Goal: Transaction & Acquisition: Register for event/course

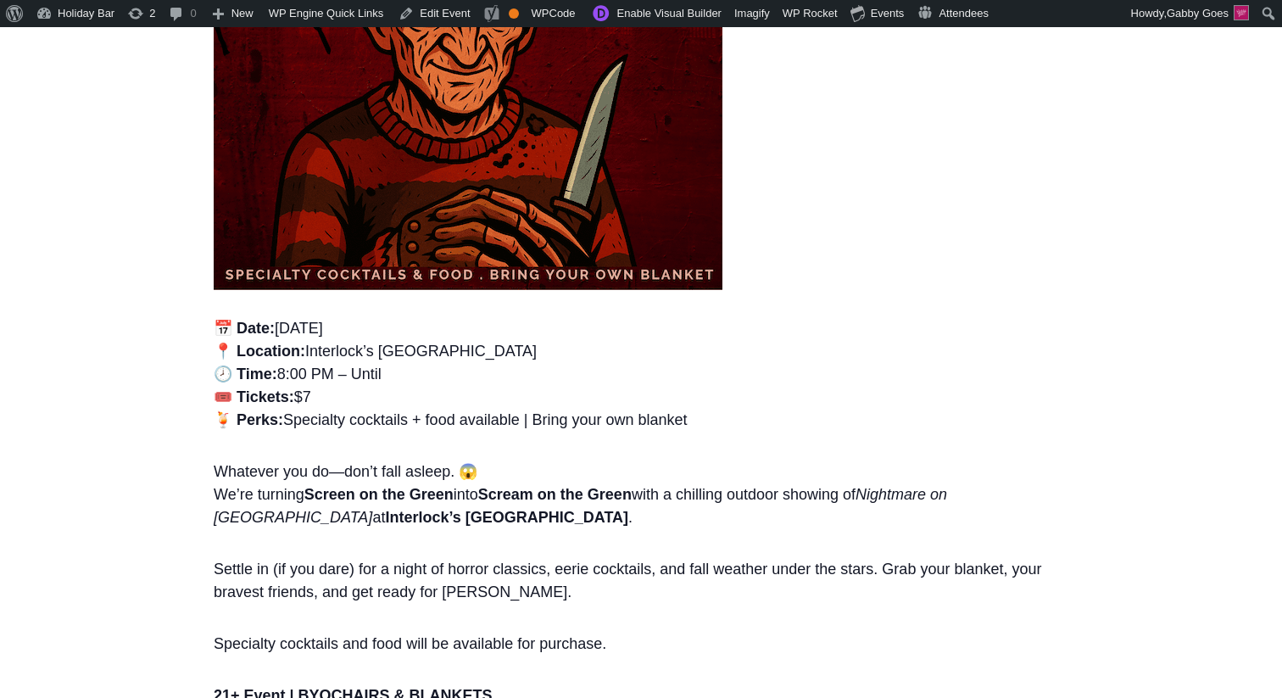
scroll to position [673, 0]
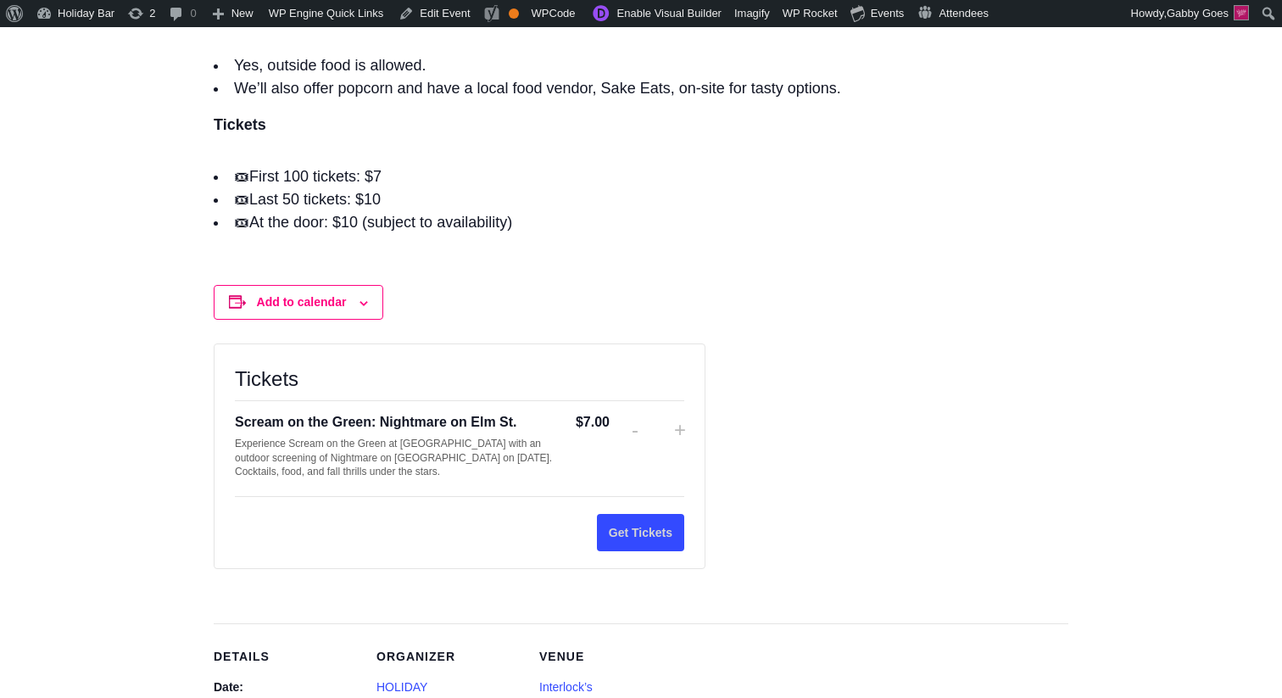
scroll to position [1865, 0]
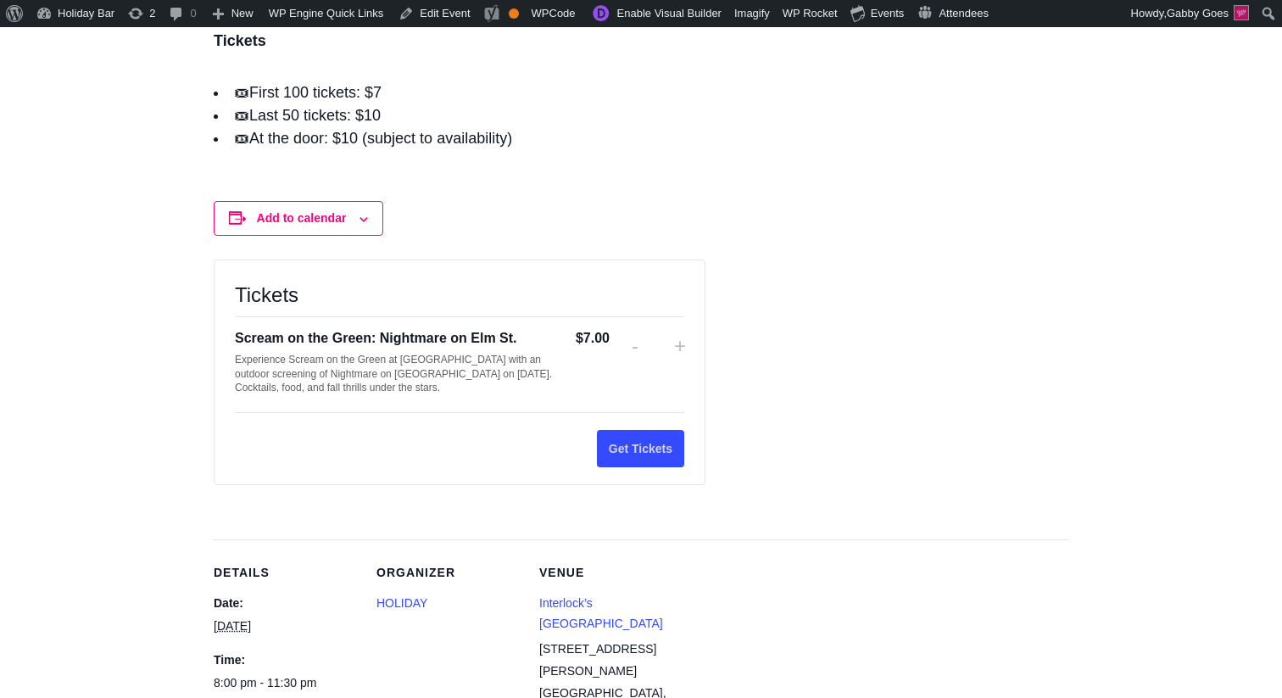
scroll to position [1965, 0]
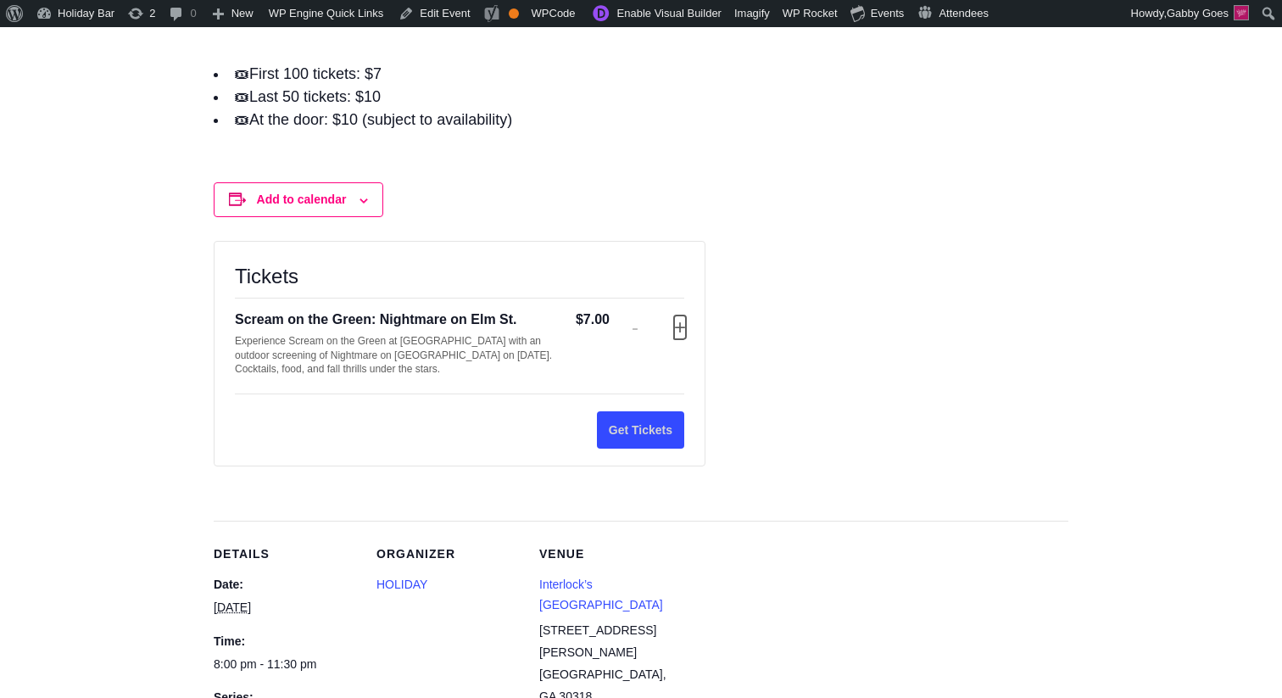
click at [679, 327] on button "Increase ticket quantity for Scream on the Green: Nightmare on Elm St. +" at bounding box center [679, 327] width 10 height 24
click at [639, 327] on button "Decrease ticket quantity for Scream on the Green: Nightmare on Elm St. -" at bounding box center [635, 327] width 10 height 24
